Goal: Use online tool/utility: Utilize a website feature to perform a specific function

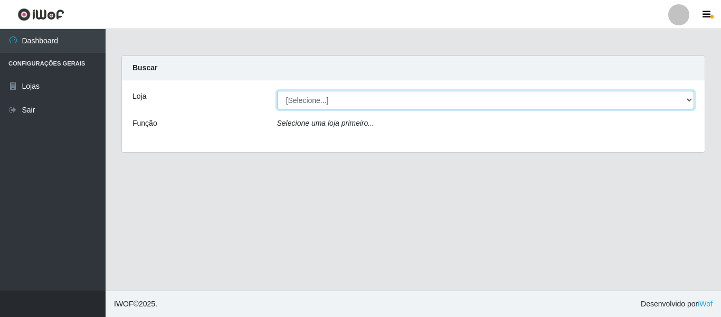
click at [691, 101] on select "[Selecione...] Rede Potiguar 3 - [GEOGRAPHIC_DATA]" at bounding box center [486, 100] width 418 height 18
select select "103"
click at [277, 91] on select "[Selecione...] Rede Potiguar 3 - [GEOGRAPHIC_DATA]" at bounding box center [486, 100] width 418 height 18
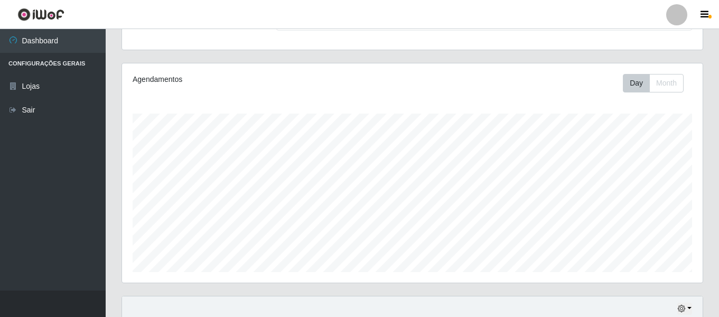
scroll to position [243, 0]
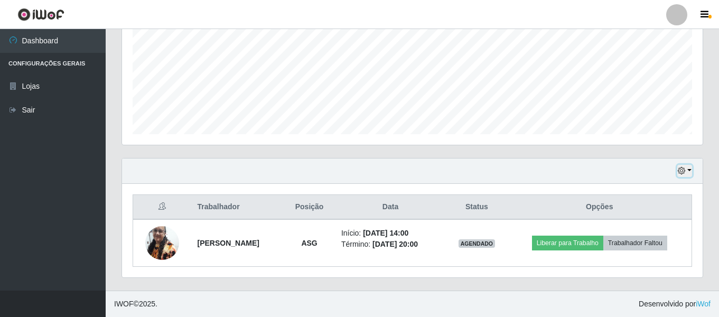
click at [689, 169] on button "button" at bounding box center [684, 171] width 15 height 12
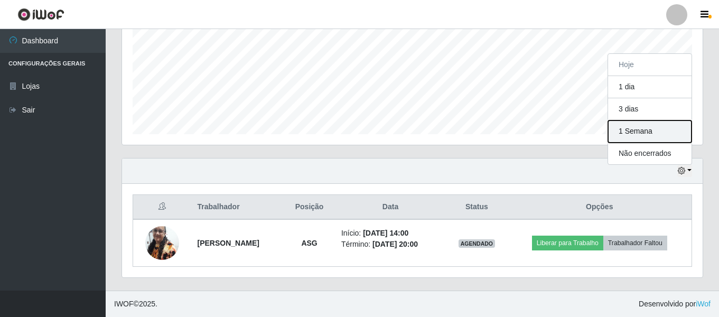
click at [632, 133] on button "1 Semana" at bounding box center [649, 131] width 83 height 22
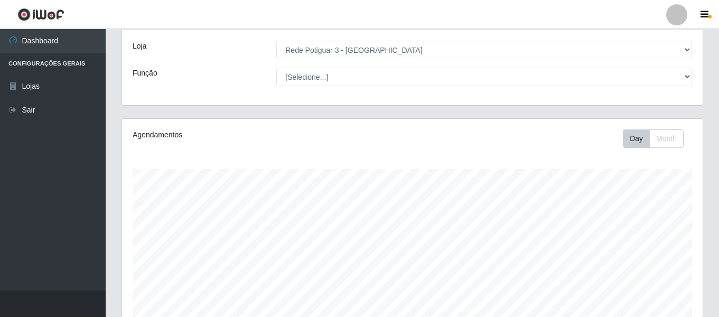
scroll to position [0, 0]
